Goal: Check status: Check status

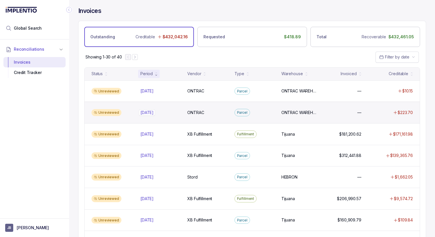
click at [145, 111] on p "[DATE]" at bounding box center [147, 112] width 16 height 6
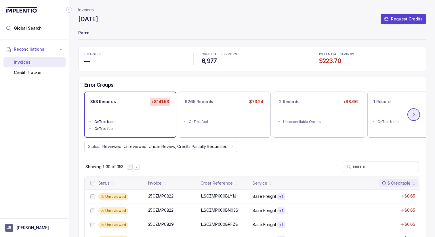
click at [414, 113] on icon at bounding box center [414, 115] width 6 height 6
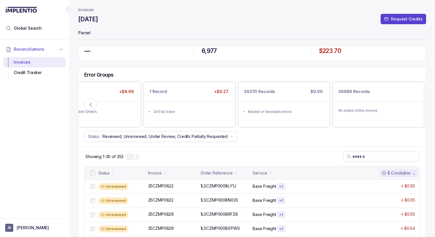
scroll to position [11, 0]
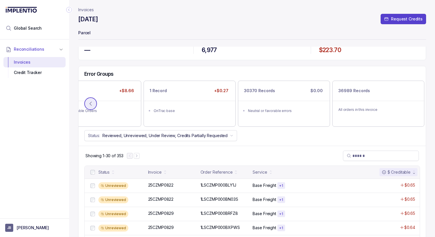
click at [92, 105] on icon at bounding box center [91, 104] width 6 height 6
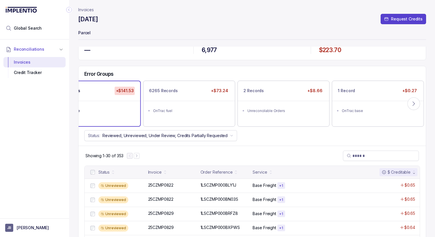
click at [92, 105] on ul "OnTrac base OnTrac fuel" at bounding box center [94, 113] width 91 height 25
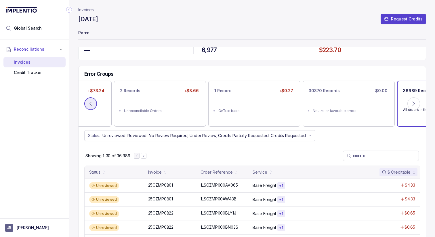
click at [92, 105] on icon at bounding box center [91, 104] width 6 height 6
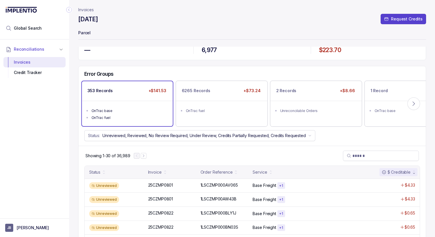
click at [108, 105] on ul "OnTrac base OnTrac fuel" at bounding box center [127, 113] width 91 height 25
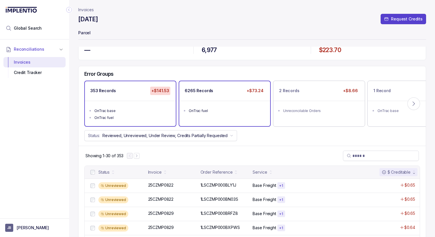
click at [200, 105] on ul "OnTrac fuel" at bounding box center [224, 110] width 91 height 18
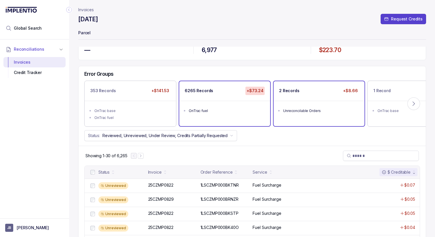
click at [306, 96] on div "2 Records +$8.66" at bounding box center [318, 90] width 91 height 19
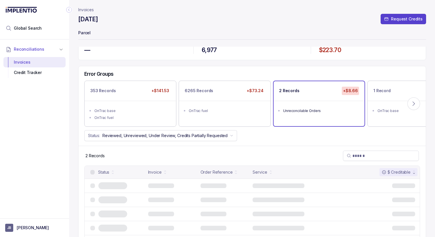
scroll to position [0, 0]
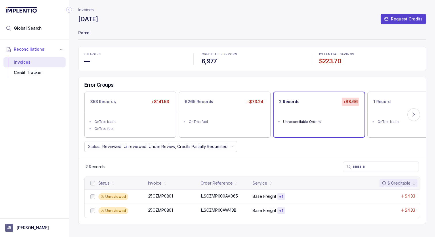
click at [366, 89] on div "Error Groups" at bounding box center [251, 87] width 347 height 10
click at [379, 102] on p "1 Record" at bounding box center [381, 102] width 17 height 6
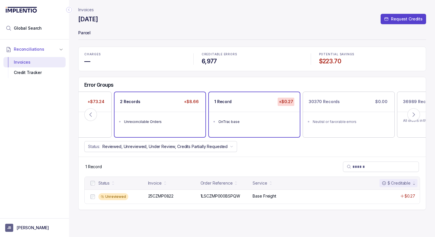
click at [160, 132] on div "2 Records +$8.66 Unreconcilable Orders" at bounding box center [159, 114] width 91 height 45
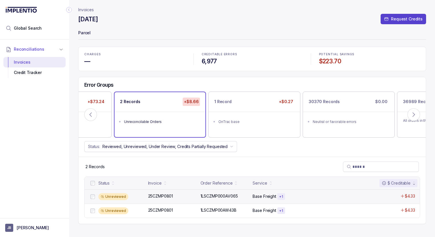
click at [178, 199] on div "Unreviewed 25CZMP0801 25CZMP0801 1LSCZMP000AV065 1LSCZMP000AV065 Base Freight +…" at bounding box center [252, 196] width 335 height 14
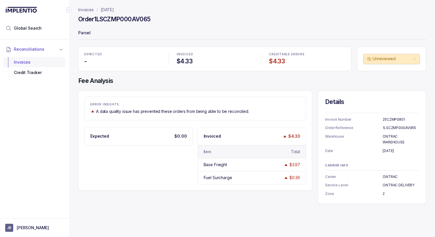
click at [25, 63] on div "Invoices" at bounding box center [34, 62] width 53 height 10
